Goal: Transaction & Acquisition: Purchase product/service

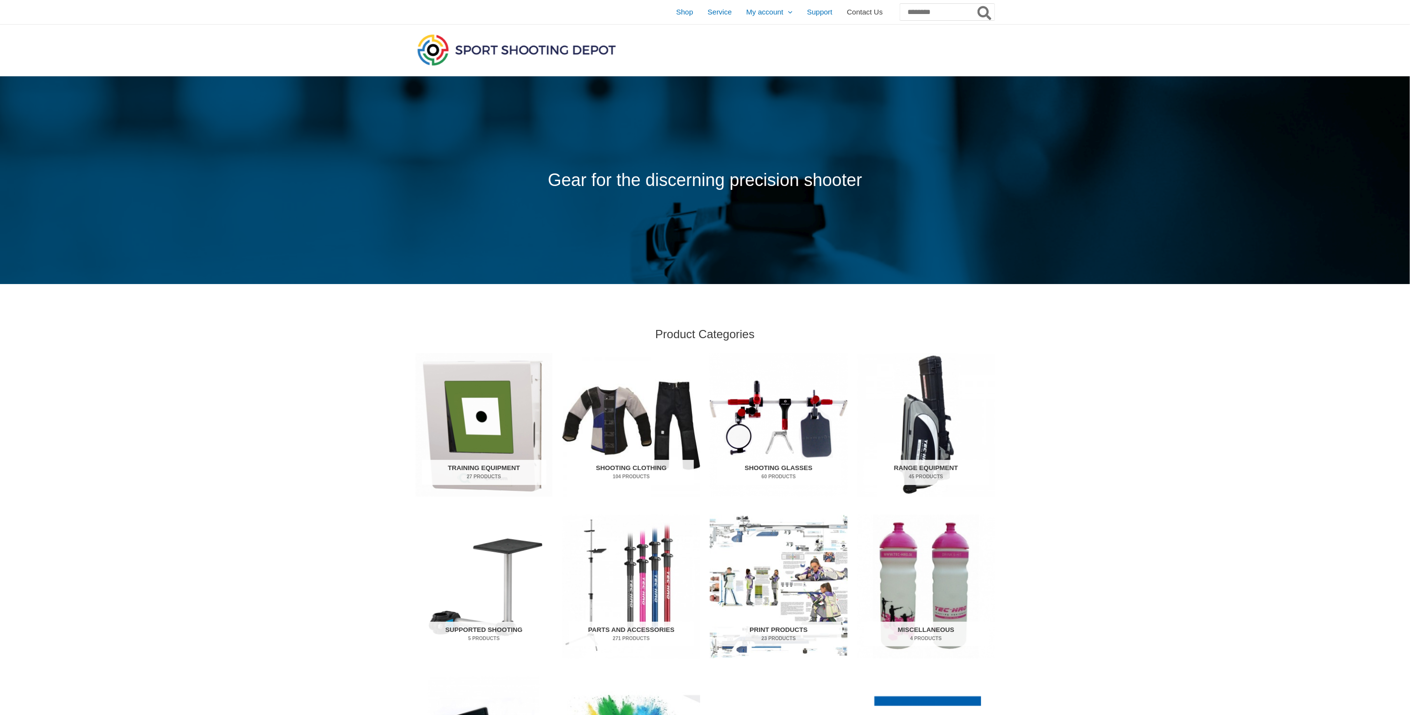
click at [847, 10] on span "Contact Us" at bounding box center [865, 12] width 36 height 24
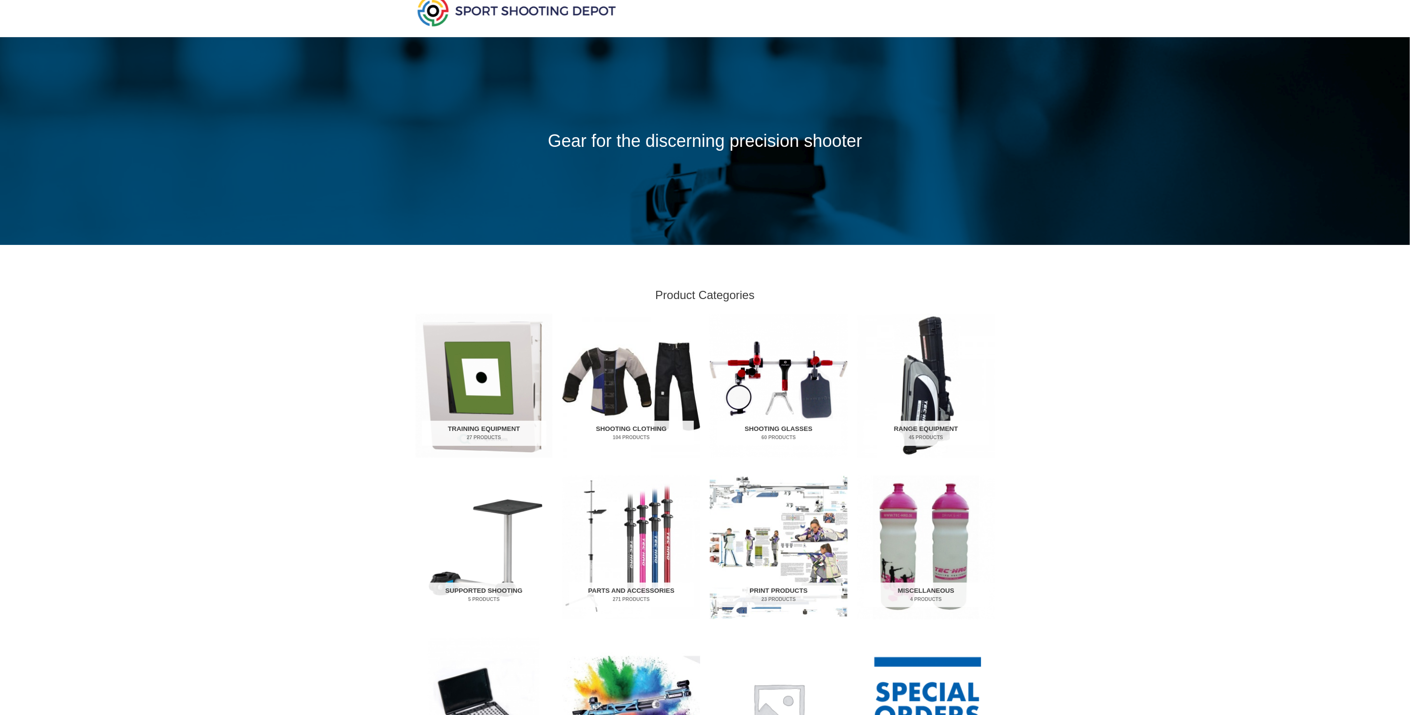
scroll to position [74, 0]
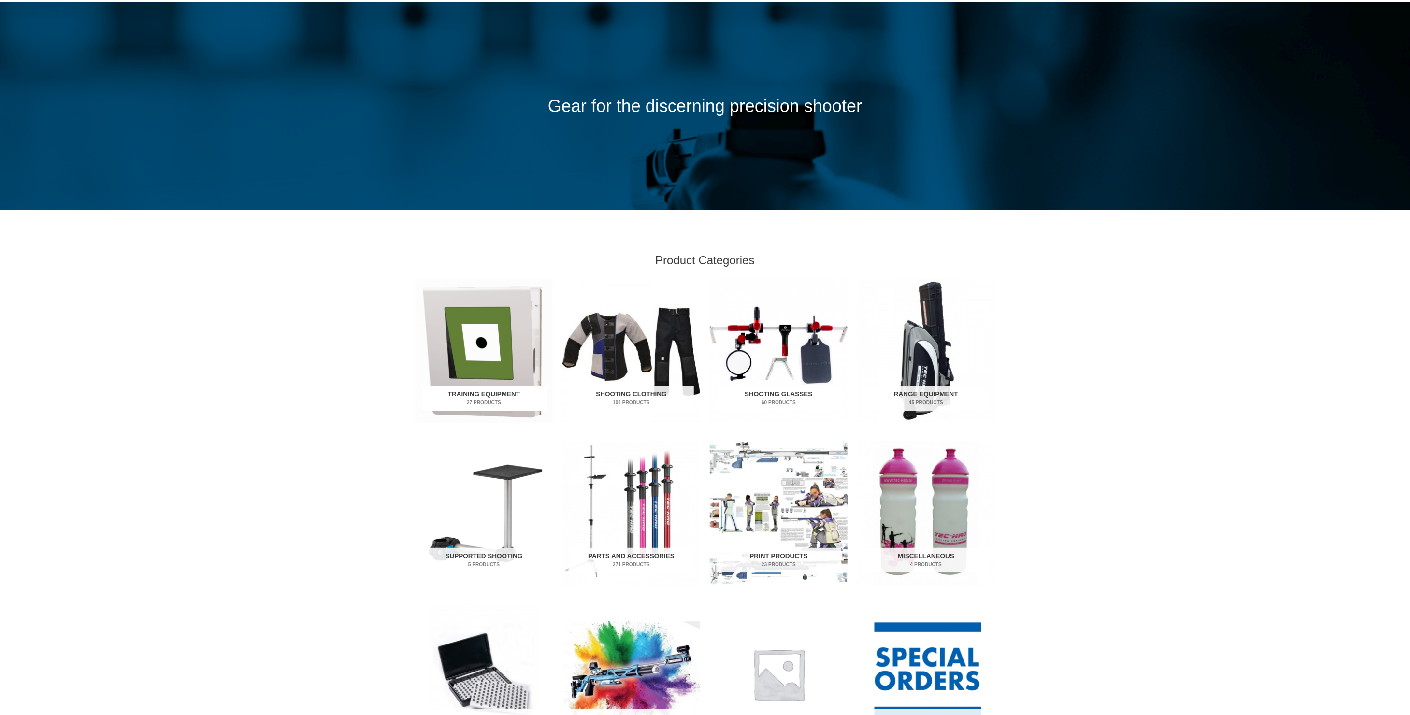
click at [492, 343] on img "Visit product category Training Equipment" at bounding box center [484, 350] width 138 height 143
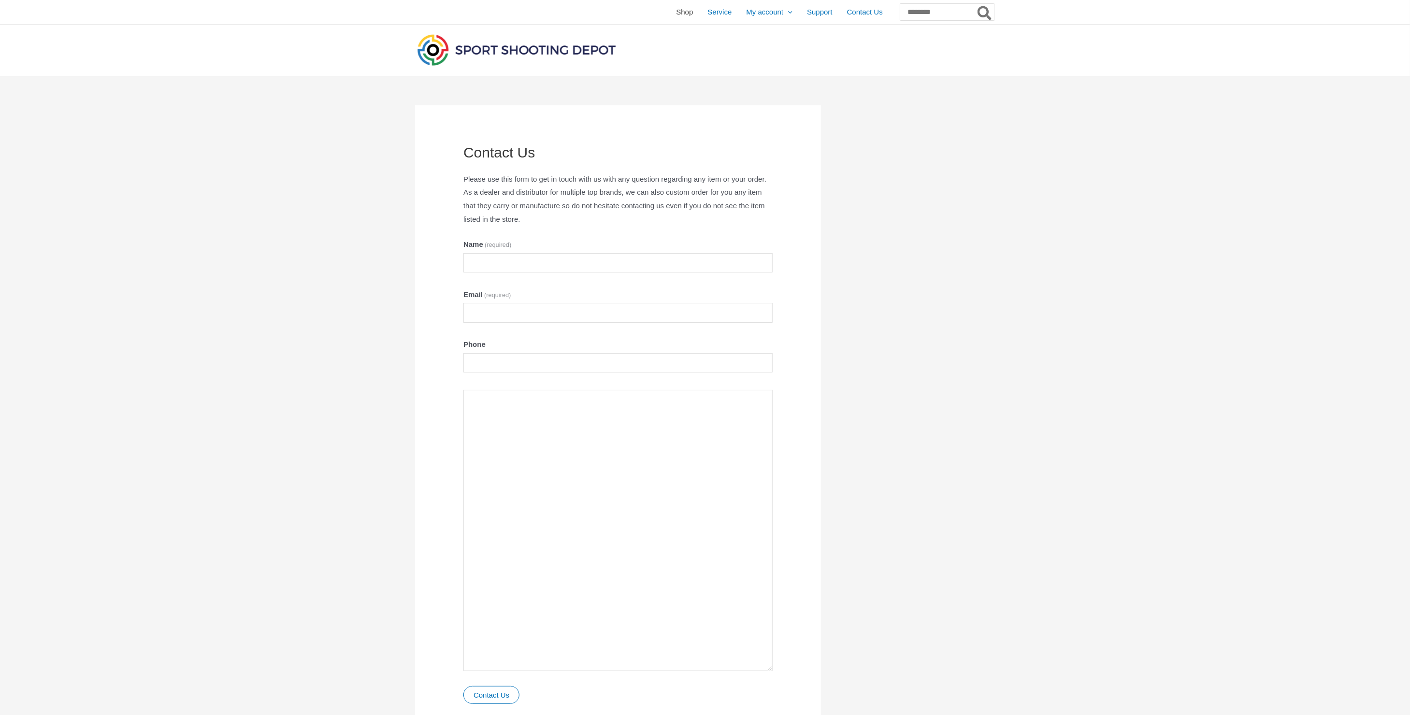
click at [676, 11] on span "Shop" at bounding box center [684, 12] width 17 height 24
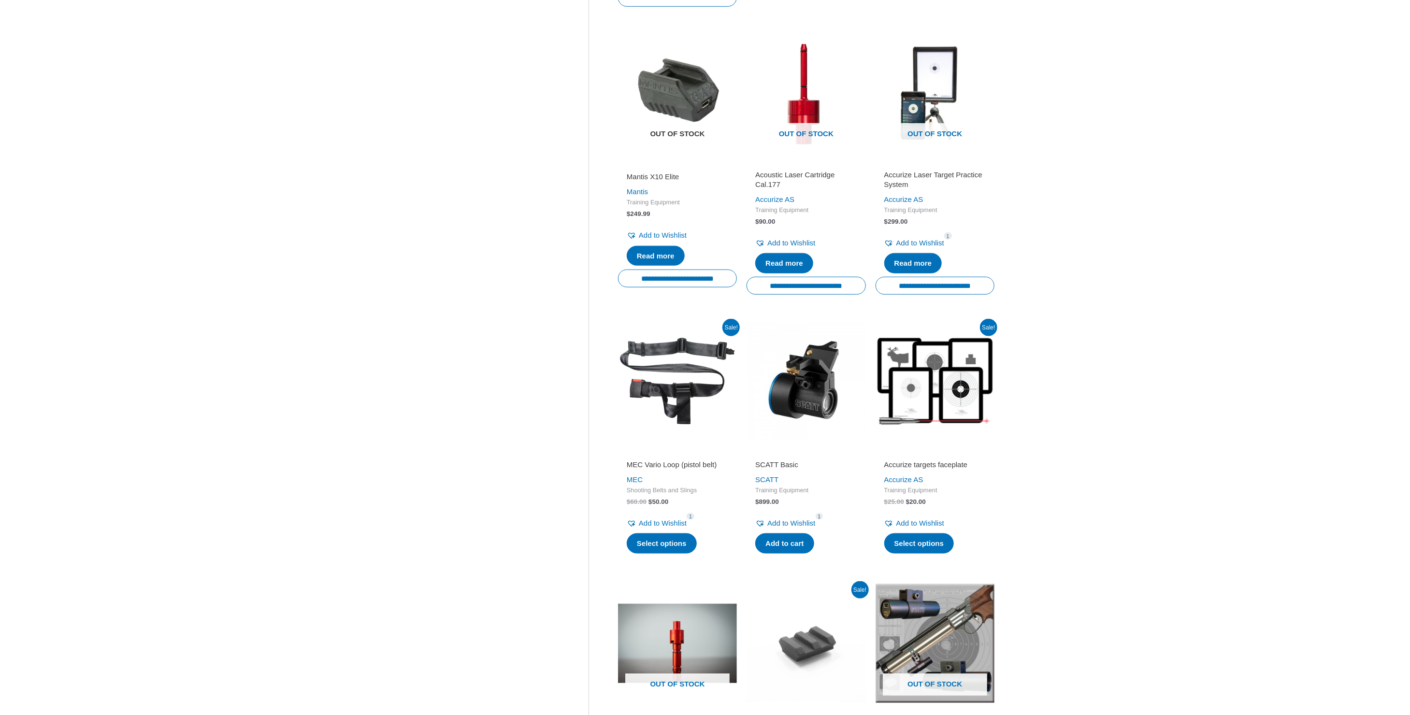
scroll to position [571, 0]
